Goal: Go to known website: Go to known website

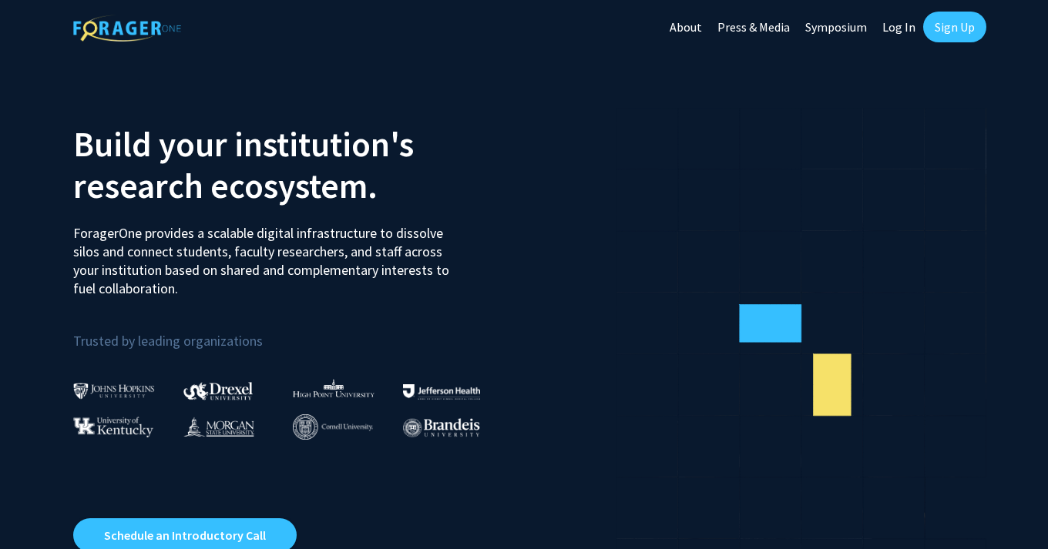
click at [901, 25] on link "Log In" at bounding box center [898, 27] width 49 height 54
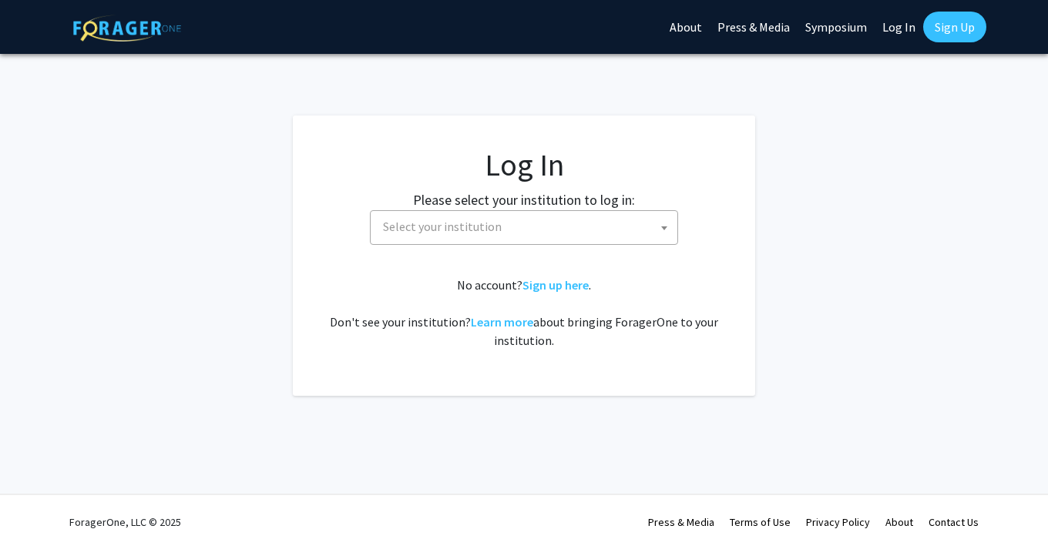
select select
click at [563, 260] on fg-card-body "Log In Please select your institution to log in: [GEOGRAPHIC_DATA] [GEOGRAPHIC_…" at bounding box center [524, 255] width 401 height 219
click at [559, 233] on span "Select your institution" at bounding box center [527, 227] width 300 height 32
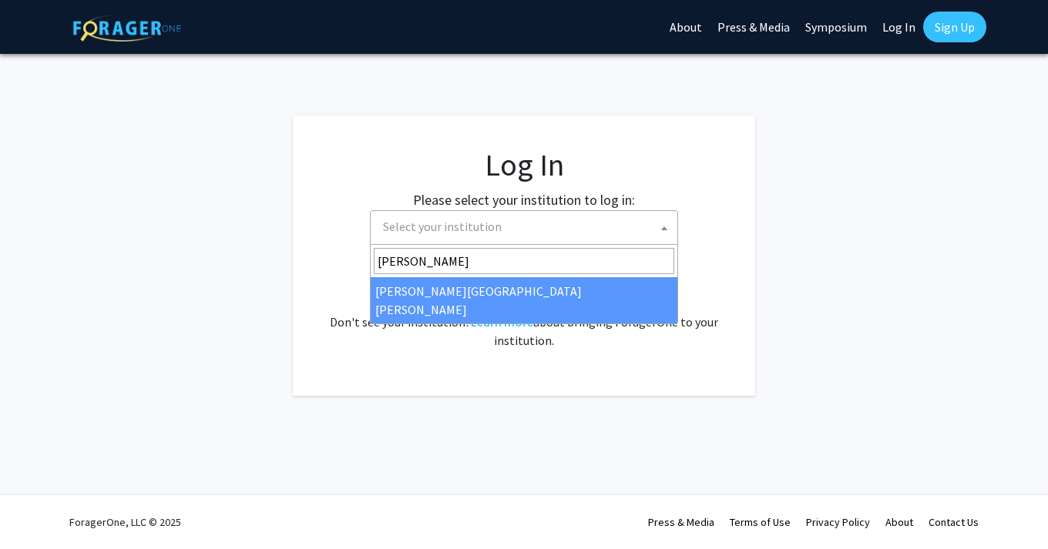
type input "[PERSON_NAME]"
select select "1"
